Goal: Task Accomplishment & Management: Manage account settings

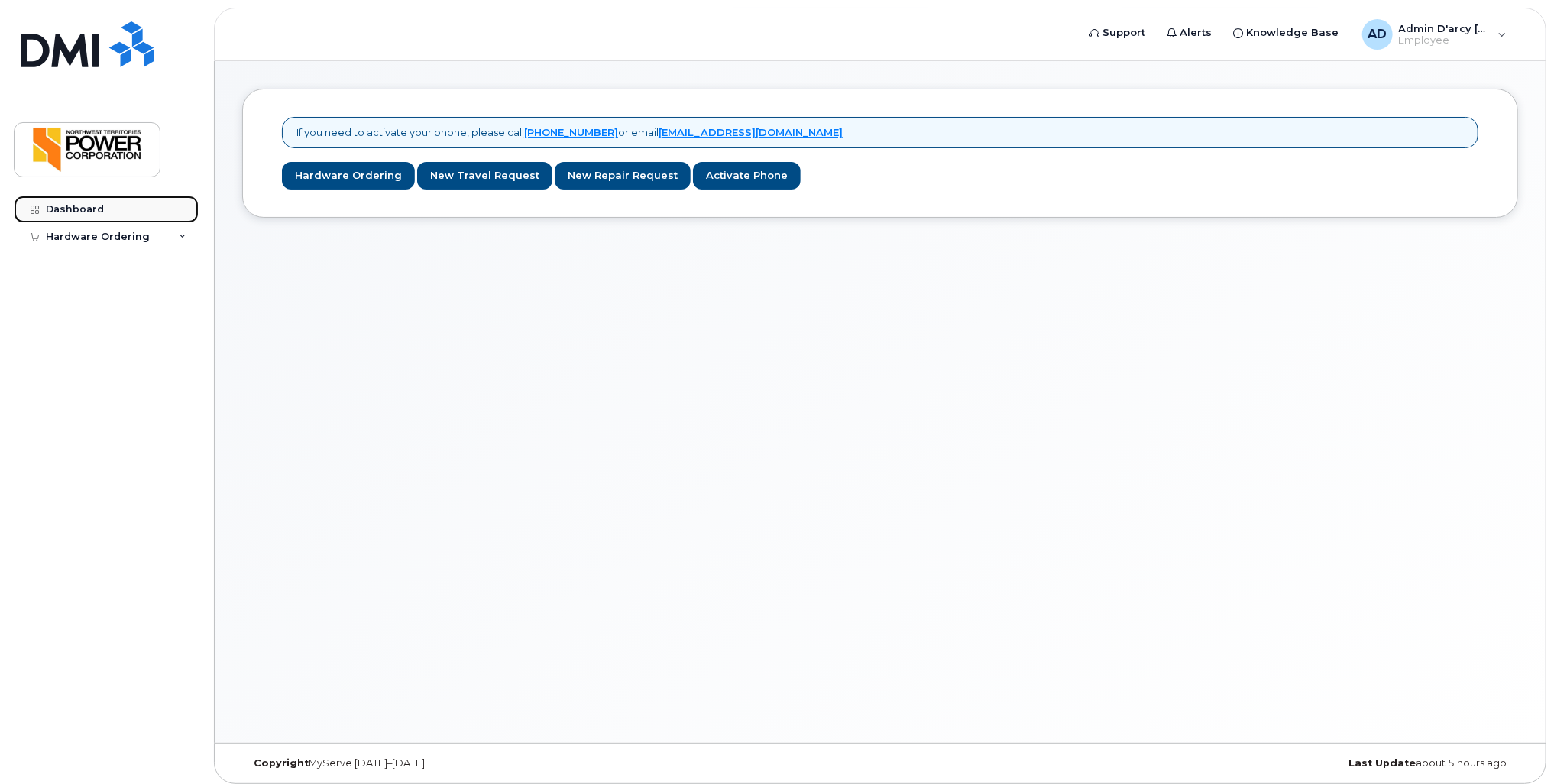
click at [87, 206] on div "Dashboard" at bounding box center [75, 209] width 58 height 12
click at [1496, 29] on div "AD Admin D'arcy [PERSON_NAME] Employee" at bounding box center [1434, 35] width 166 height 31
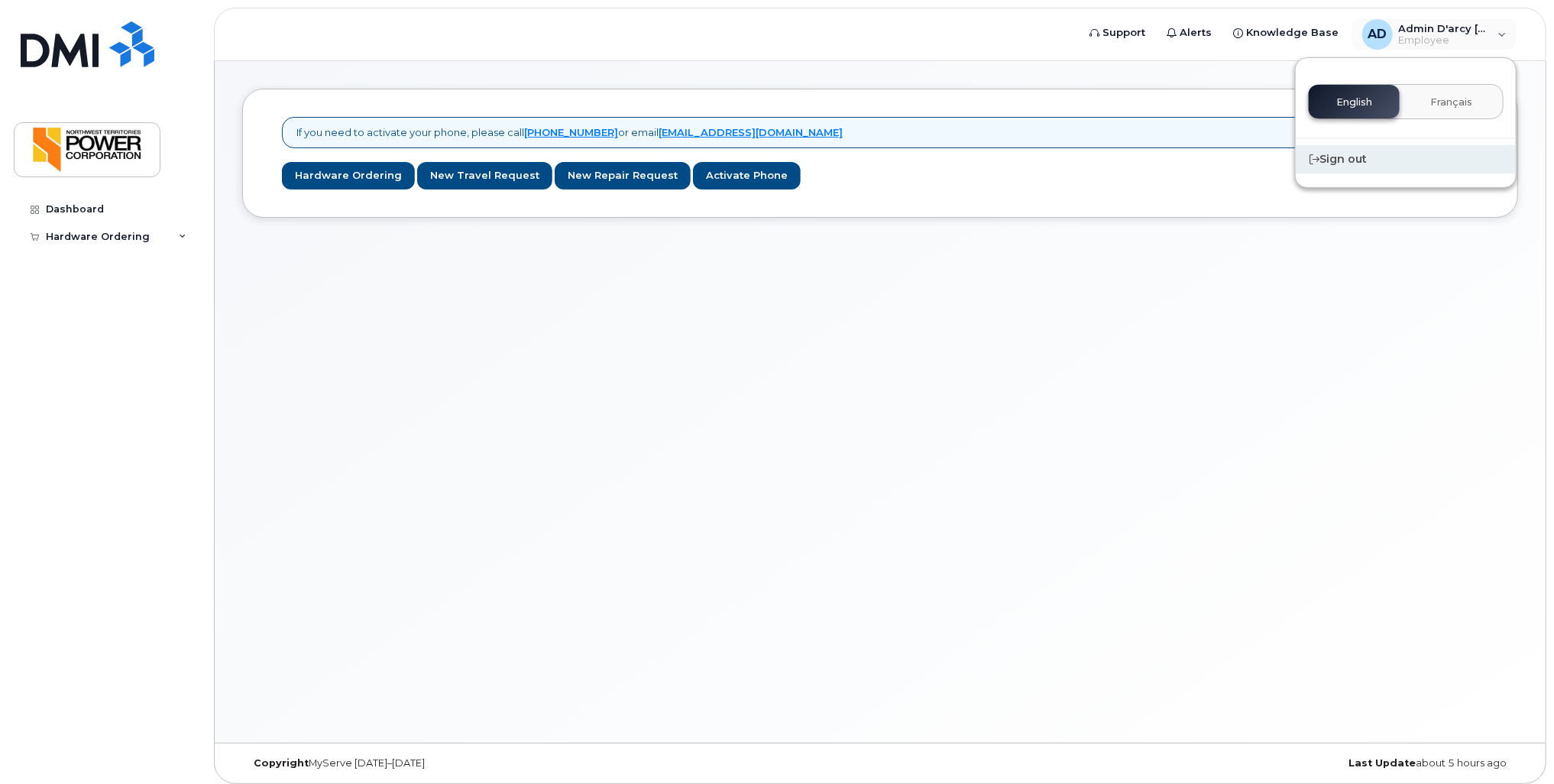
click at [1340, 159] on div "Sign out" at bounding box center [1405, 159] width 220 height 28
